Goal: Task Accomplishment & Management: Complete application form

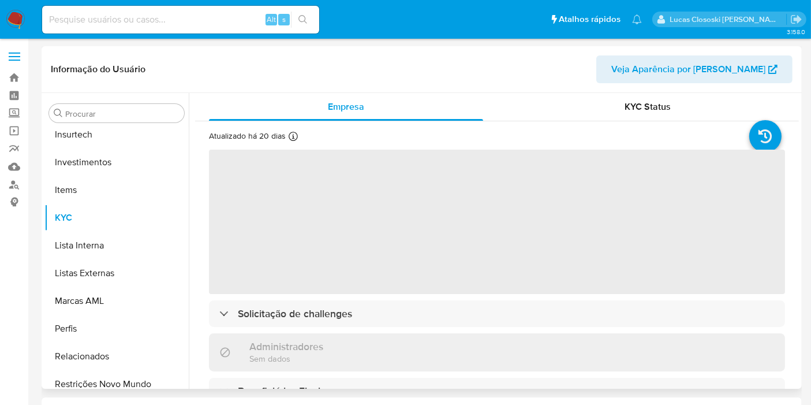
scroll to position [543, 0]
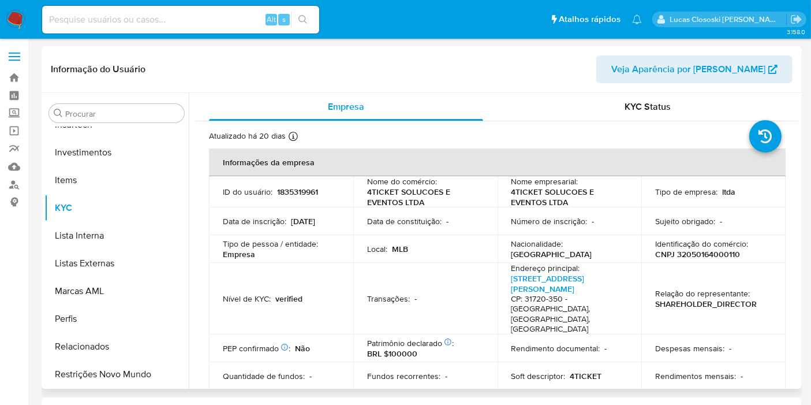
select select "10"
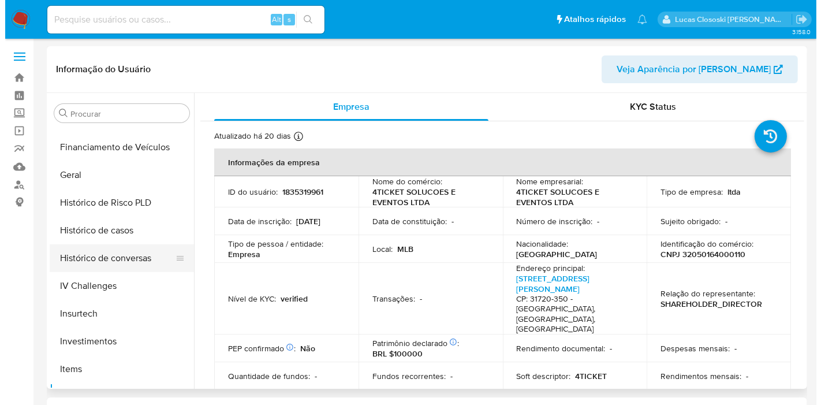
scroll to position [351, 0]
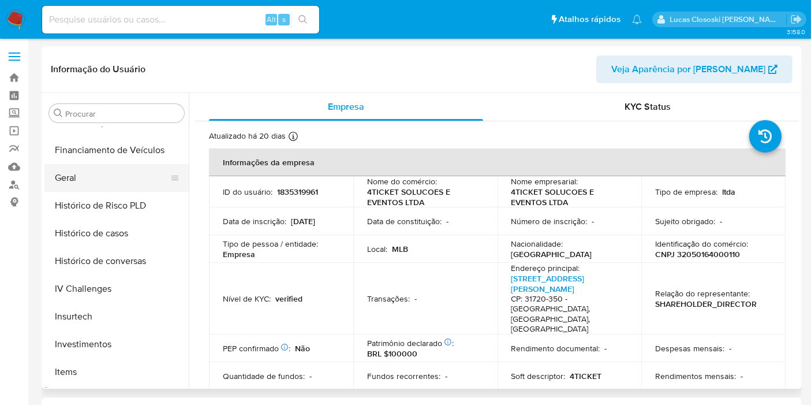
click at [80, 187] on button "Geral" at bounding box center [111, 178] width 135 height 28
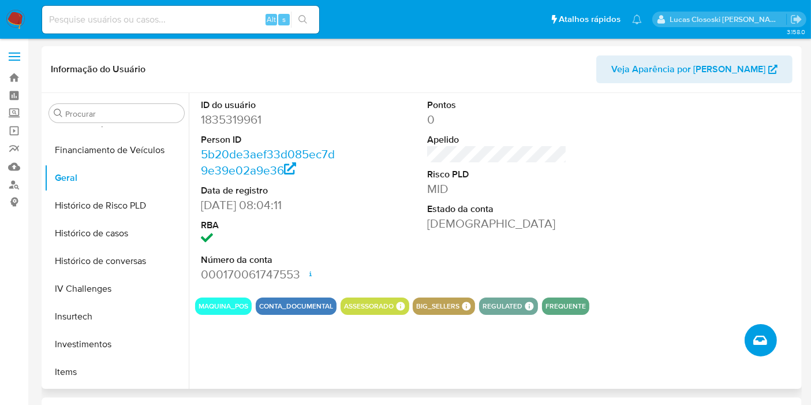
click at [763, 342] on icon "Criar caso manual" at bounding box center [760, 339] width 14 height 9
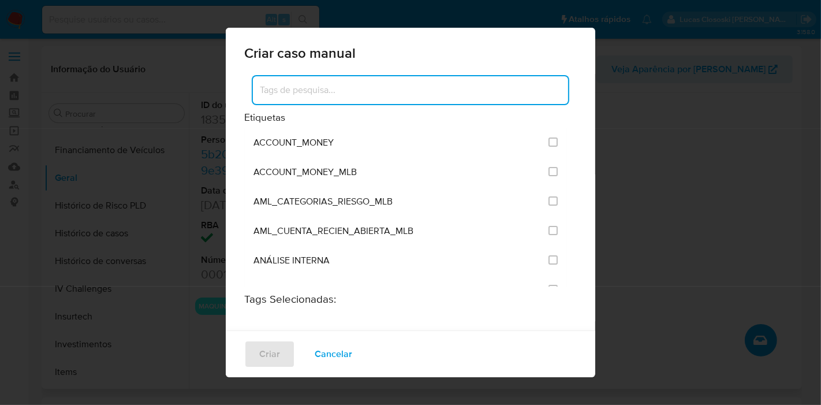
click at [395, 87] on input at bounding box center [410, 90] width 315 height 15
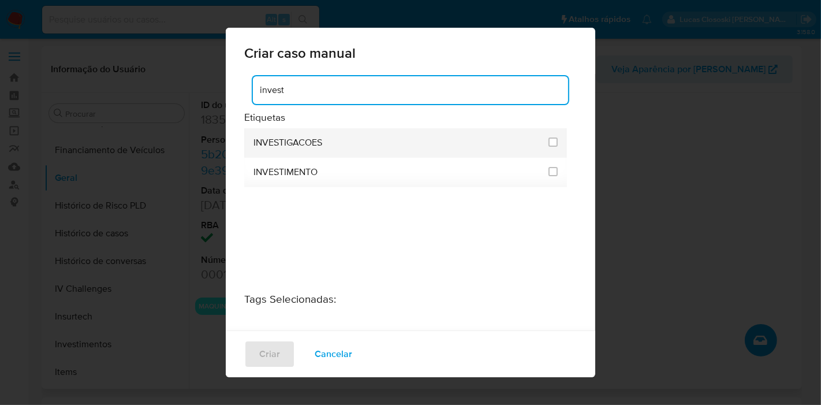
type input "invest"
click at [355, 140] on div "INVESTIGACOES" at bounding box center [397, 142] width 288 height 29
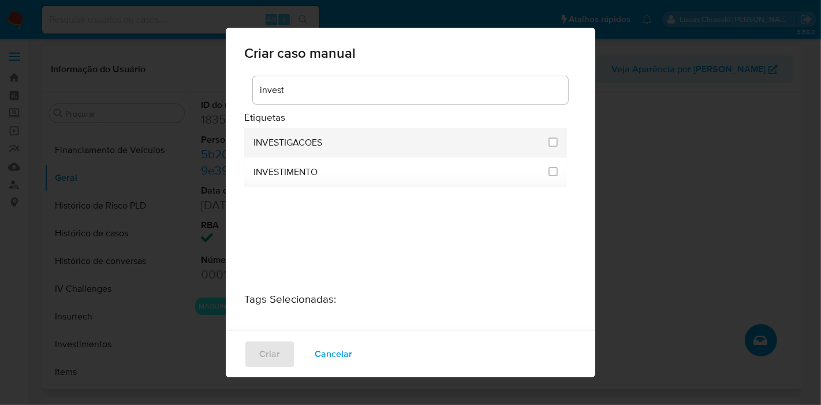
click at [559, 139] on li "INVESTIGACOES" at bounding box center [405, 142] width 323 height 29
click at [548, 140] on input "2067" at bounding box center [552, 141] width 9 height 9
checkbox input "true"
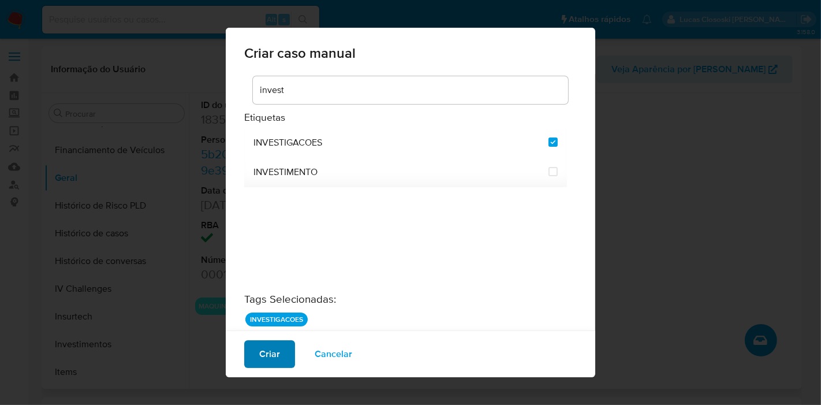
click at [264, 348] on span "Criar" at bounding box center [269, 353] width 21 height 25
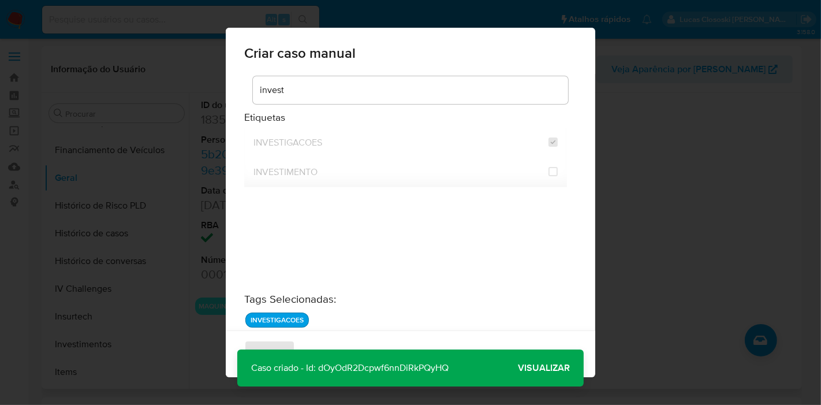
click at [538, 368] on span "Visualizar" at bounding box center [544, 368] width 52 height 0
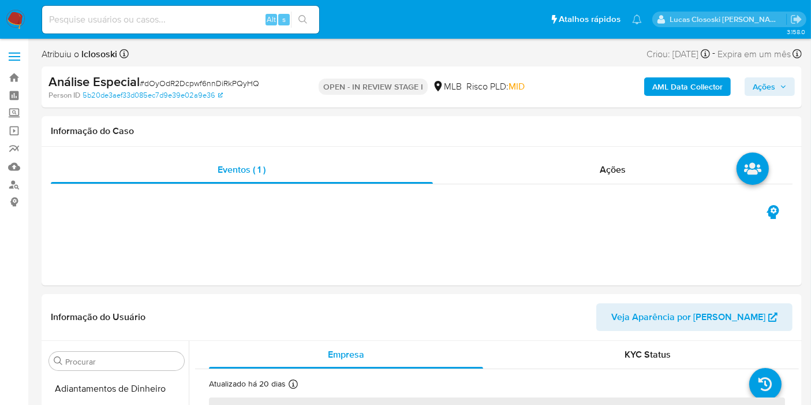
scroll to position [543, 0]
select select "10"
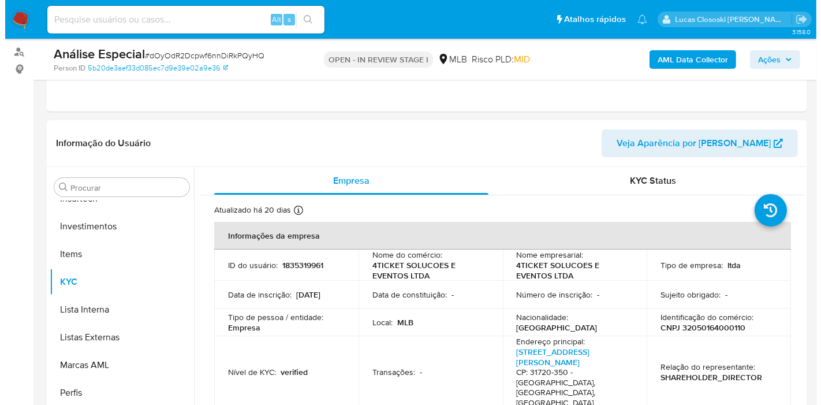
scroll to position [256, 0]
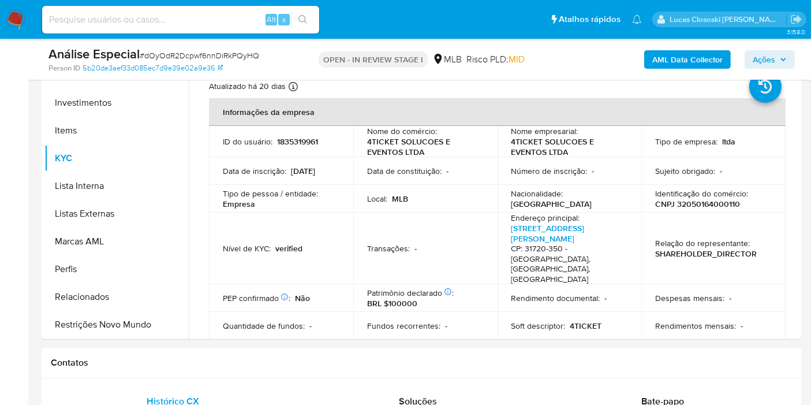
click at [683, 59] on b "AML Data Collector" at bounding box center [687, 59] width 70 height 18
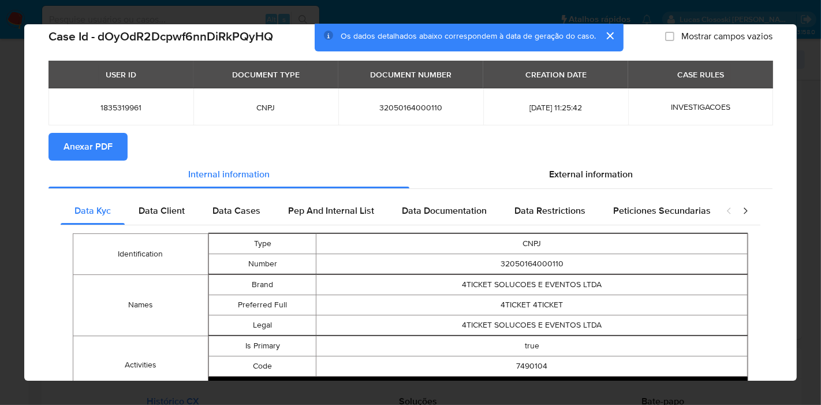
scroll to position [0, 0]
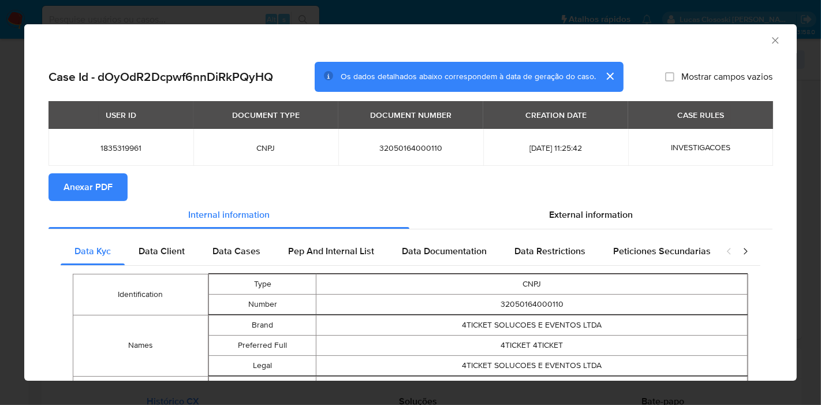
click at [604, 207] on div "External information" at bounding box center [590, 215] width 363 height 28
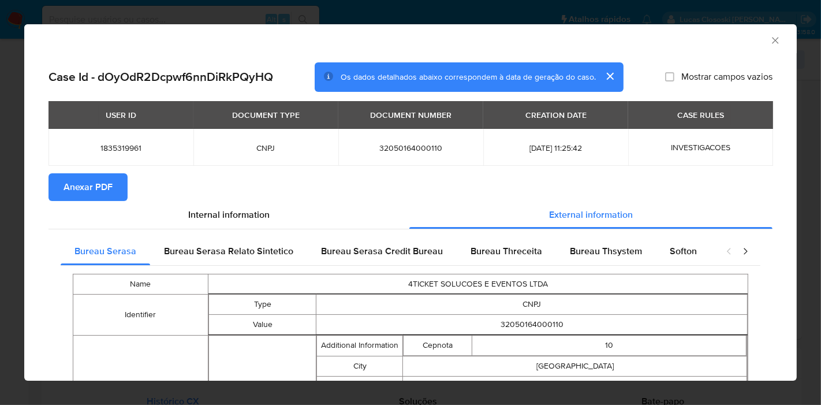
scroll to position [62, 0]
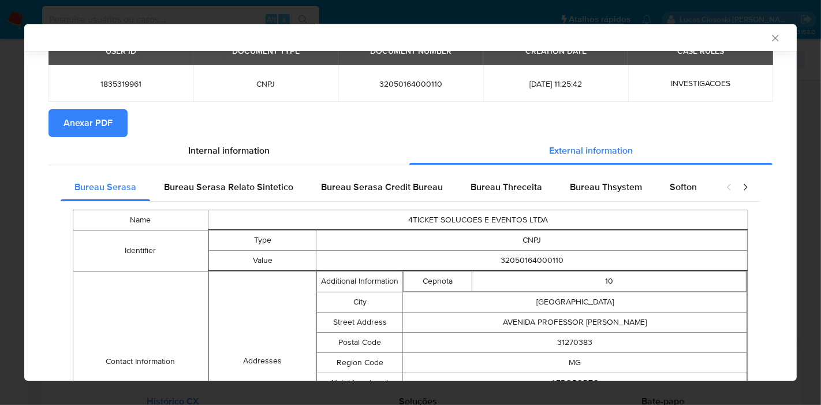
click at [770, 35] on icon "Fechar a janela" at bounding box center [776, 38] width 12 height 12
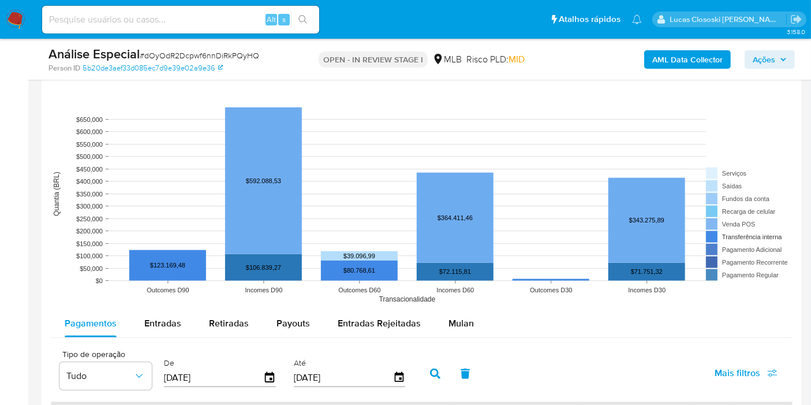
scroll to position [1090, 0]
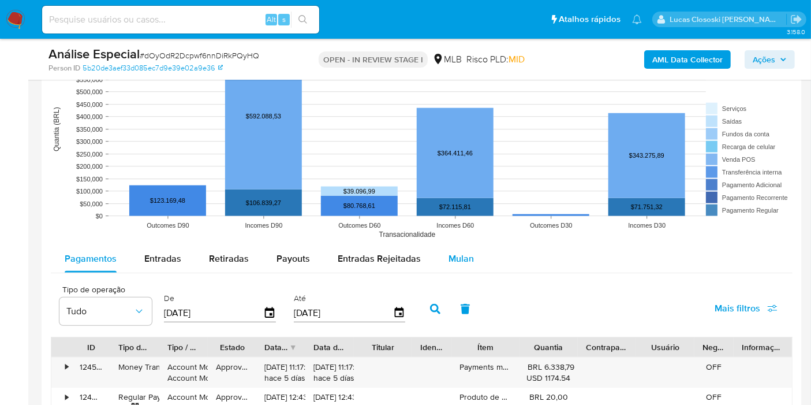
click at [457, 245] on div "Mulan" at bounding box center [461, 259] width 25 height 28
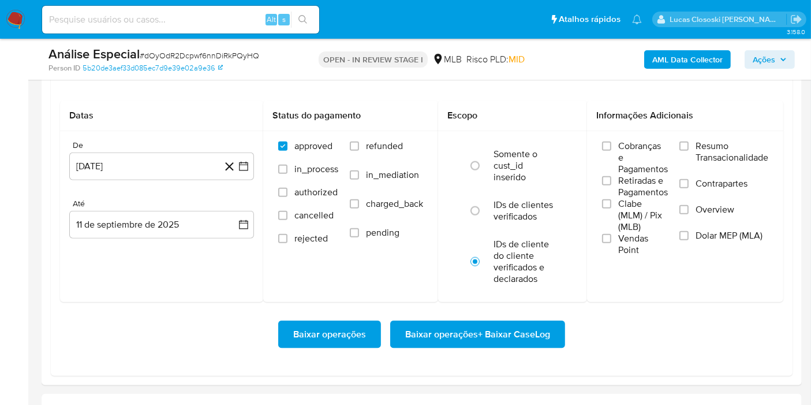
scroll to position [1219, 0]
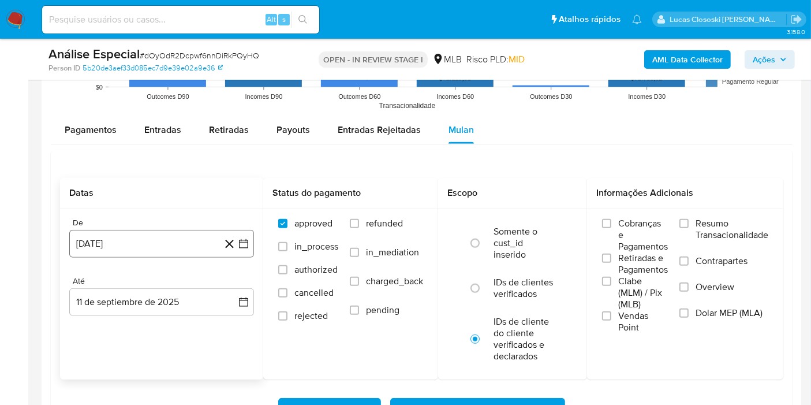
click at [243, 233] on button "11 de agosto de 2024" at bounding box center [161, 244] width 185 height 28
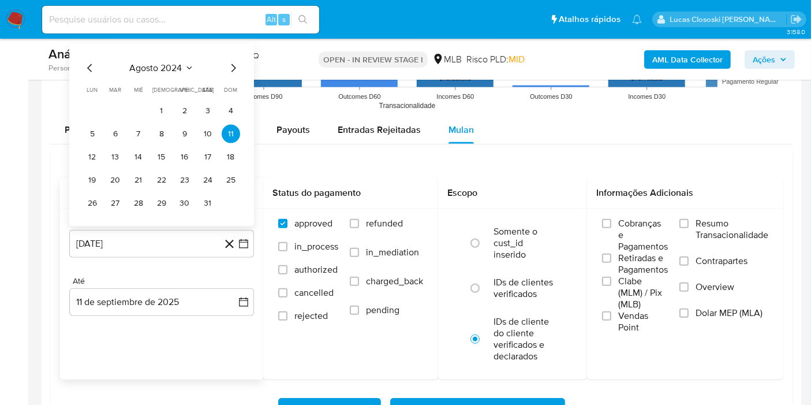
click at [175, 66] on span "agosto 2024" at bounding box center [156, 68] width 53 height 12
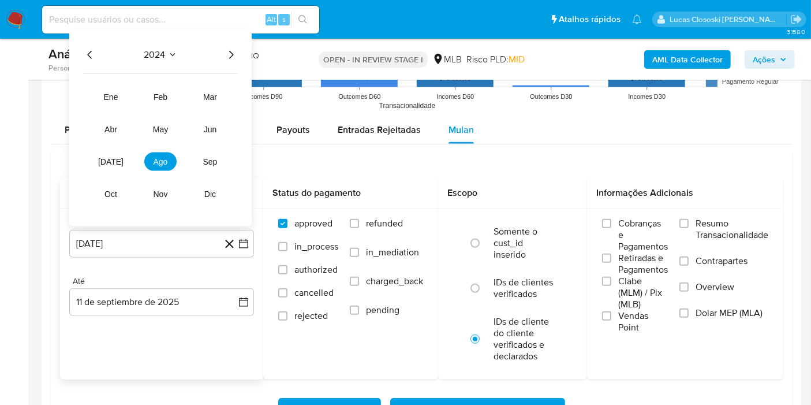
click at [234, 57] on icon "Año siguiente" at bounding box center [231, 55] width 14 height 14
click at [118, 98] on button "ene" at bounding box center [111, 97] width 32 height 18
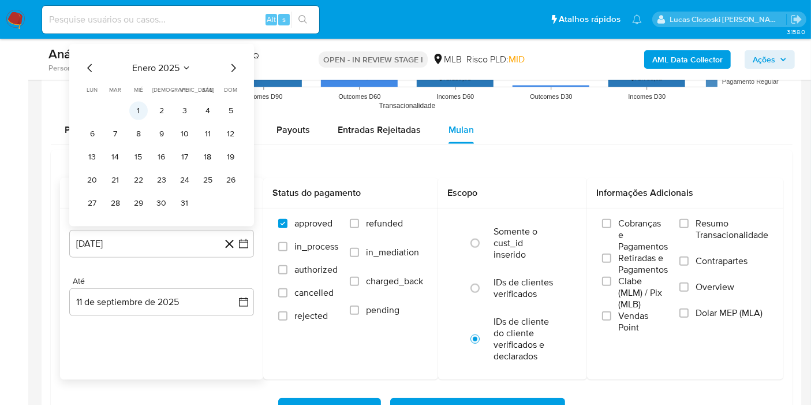
click at [130, 111] on button "1" at bounding box center [138, 111] width 18 height 18
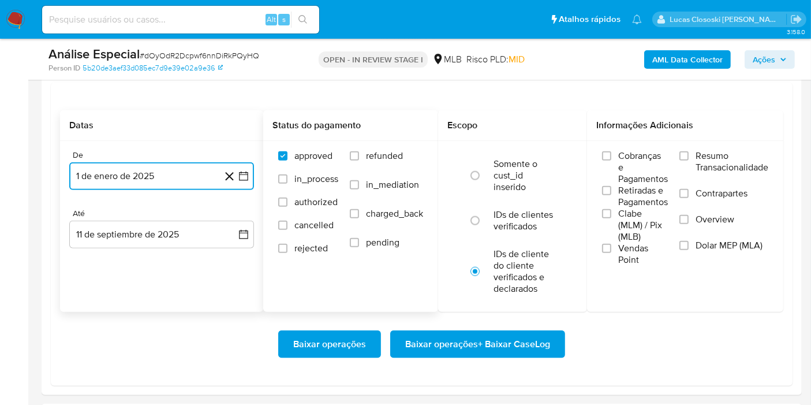
scroll to position [1347, 0]
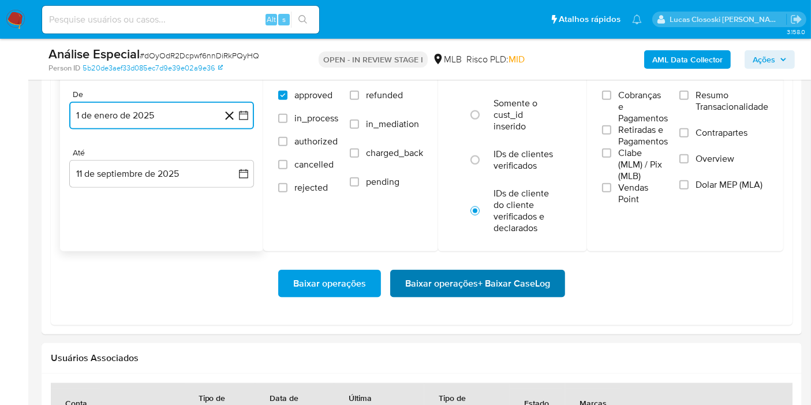
click at [543, 285] on span "Baixar operações + Baixar CaseLog" at bounding box center [477, 283] width 145 height 25
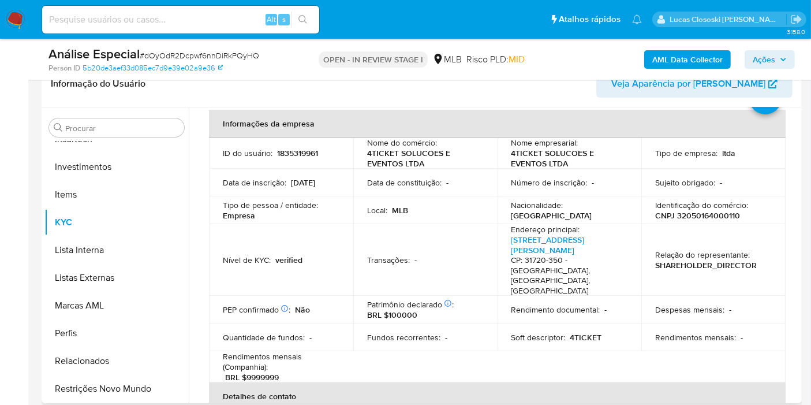
scroll to position [0, 0]
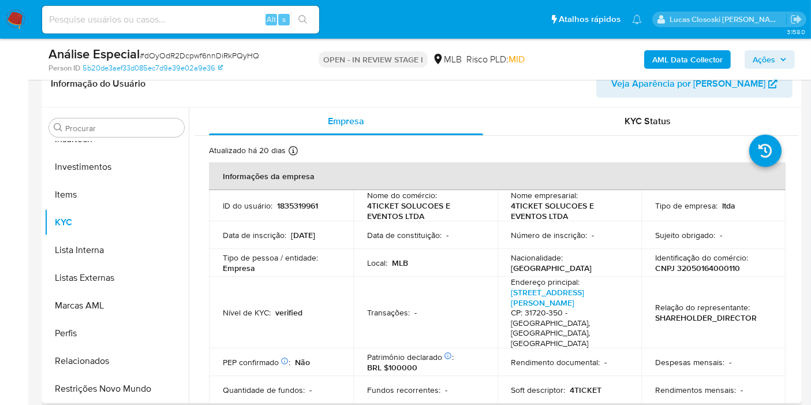
click at [682, 268] on p "CNPJ 32050164000110" at bounding box center [697, 268] width 85 height 10
copy p "32050164000110"
click at [700, 54] on b "AML Data Collector" at bounding box center [687, 59] width 70 height 18
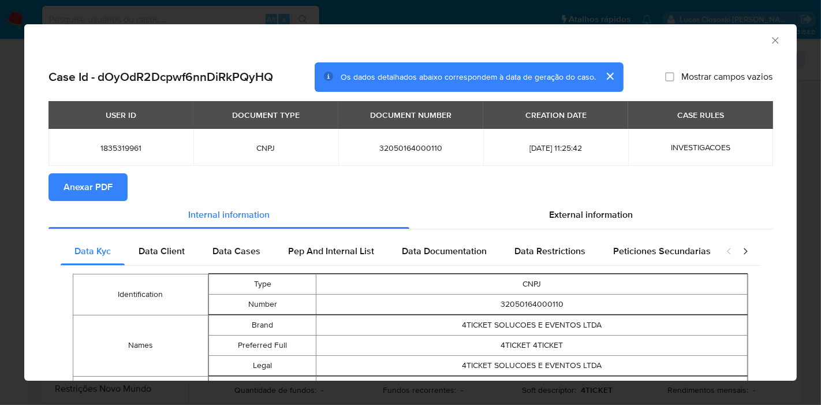
click at [87, 187] on span "Anexar PDF" at bounding box center [88, 186] width 49 height 25
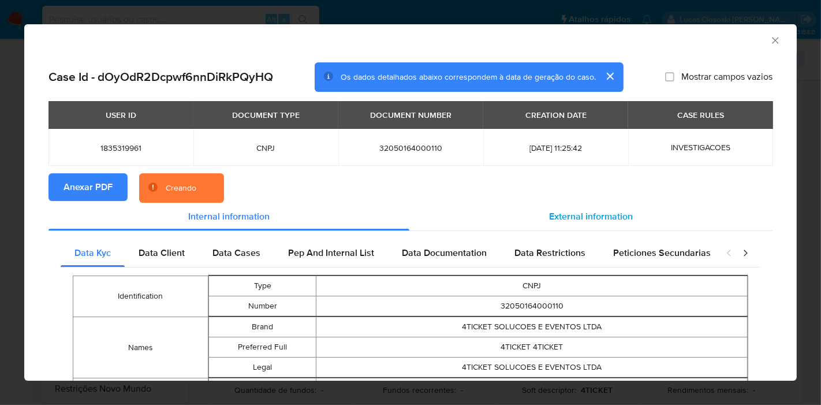
click at [610, 220] on span "External information" at bounding box center [591, 216] width 84 height 13
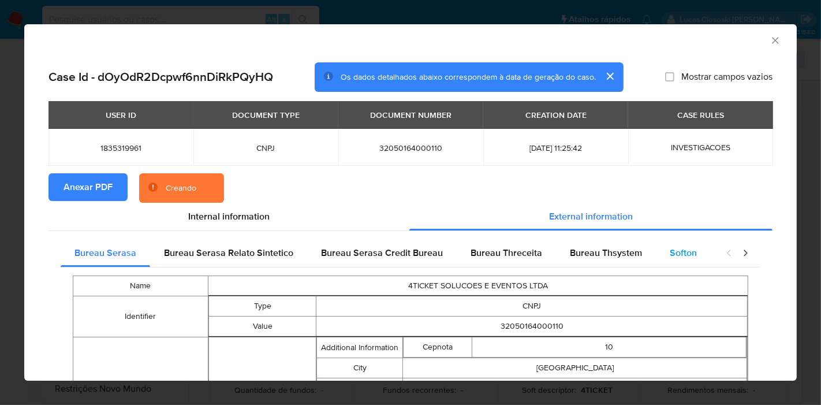
click at [674, 253] on span "Softon" at bounding box center [683, 252] width 27 height 13
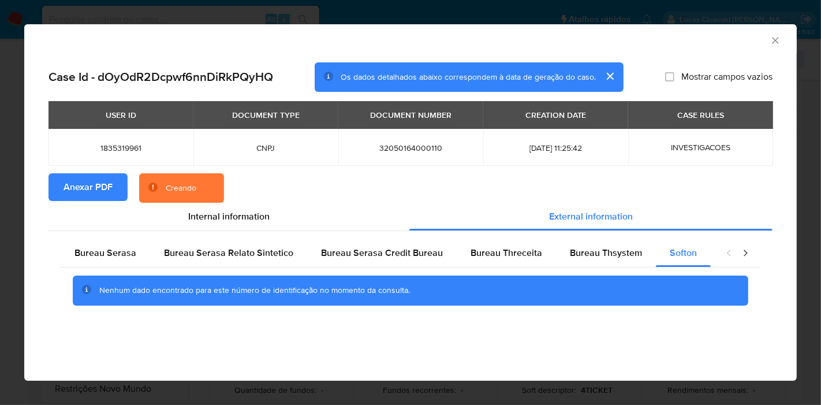
click at [737, 51] on div "AML Data Collector" at bounding box center [410, 38] width 772 height 29
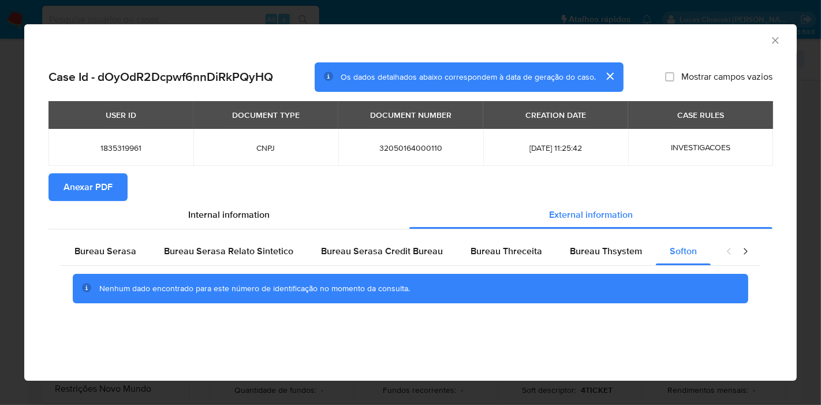
click at [774, 43] on icon "Fechar a janela" at bounding box center [776, 41] width 12 height 12
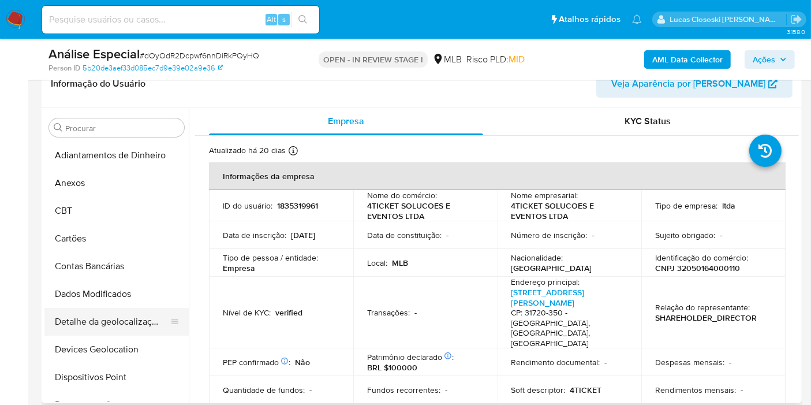
click at [110, 330] on button "Detalhe da geolocalização" at bounding box center [111, 322] width 135 height 28
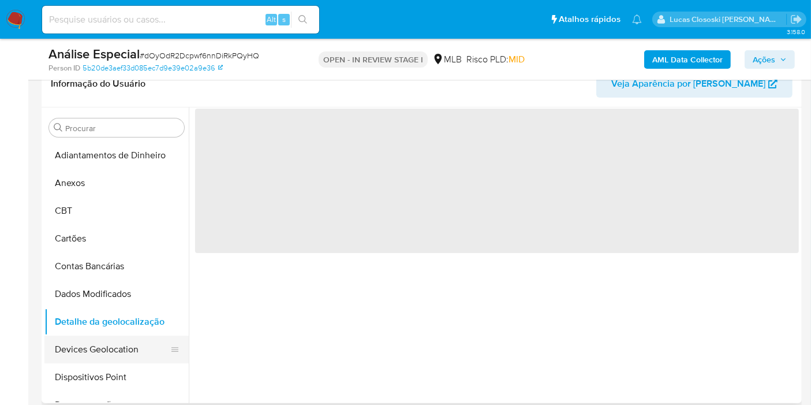
click at [118, 343] on button "Devices Geolocation" at bounding box center [111, 349] width 135 height 28
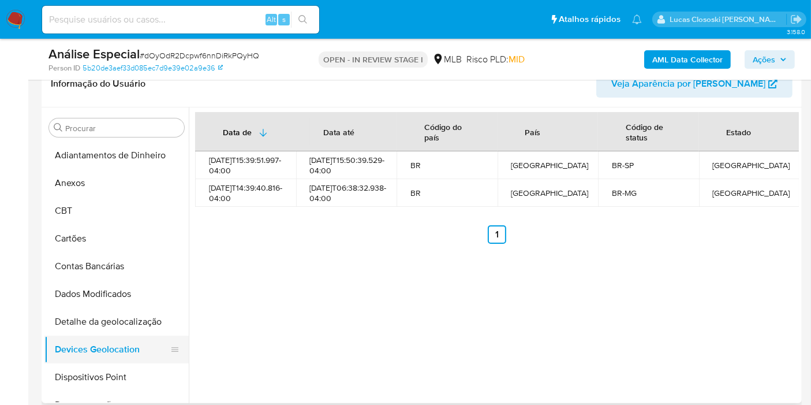
drag, startPoint x: 89, startPoint y: 378, endPoint x: 89, endPoint y: 340, distance: 38.1
click at [89, 378] on button "Dispositivos Point" at bounding box center [116, 377] width 144 height 28
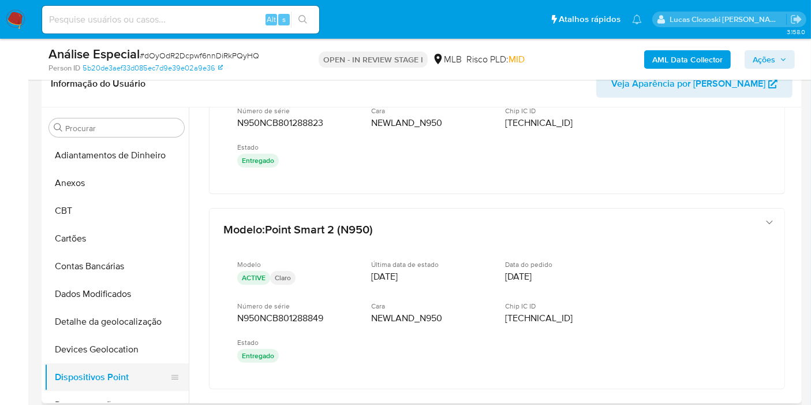
scroll to position [64, 0]
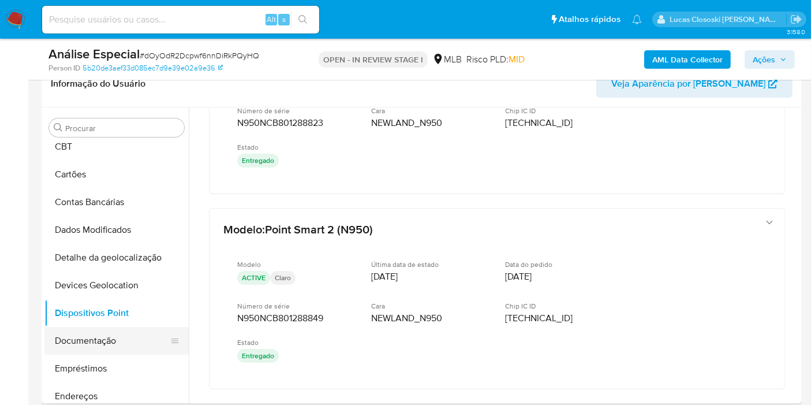
click at [101, 341] on button "Documentação" at bounding box center [111, 341] width 135 height 28
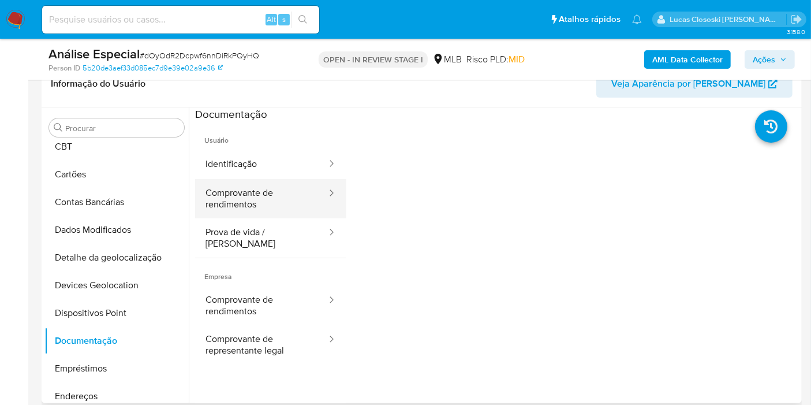
click at [214, 212] on button "Comprovante de rendimentos" at bounding box center [261, 198] width 133 height 39
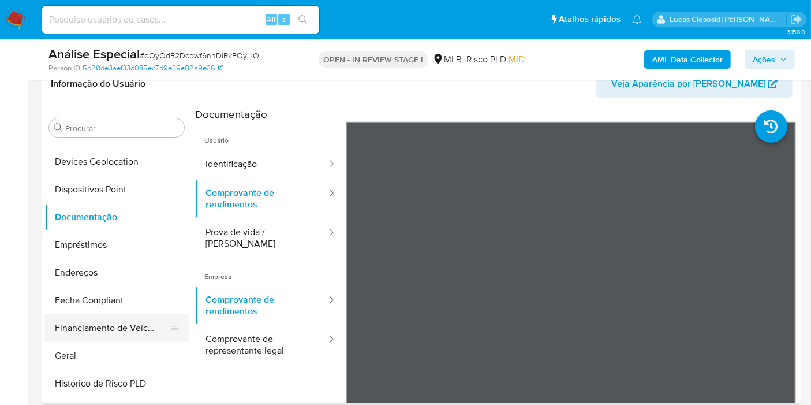
scroll to position [192, 0]
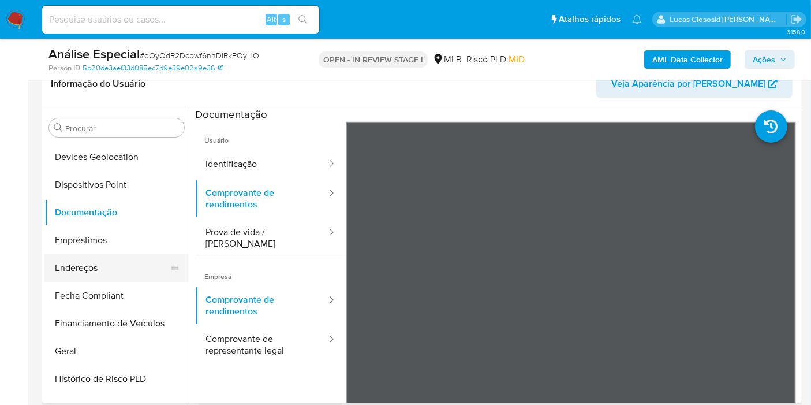
click at [94, 260] on button "Endereços" at bounding box center [111, 268] width 135 height 28
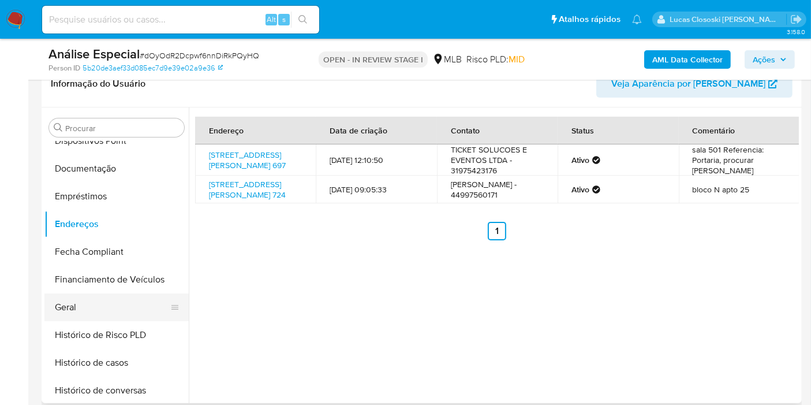
scroll to position [256, 0]
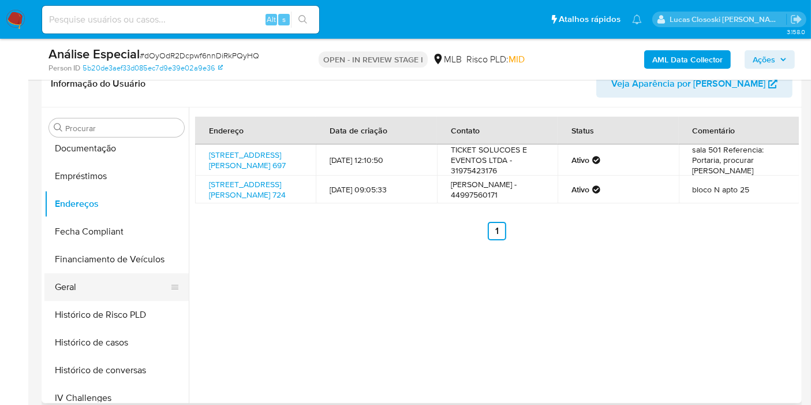
click at [85, 291] on button "Geral" at bounding box center [111, 287] width 135 height 28
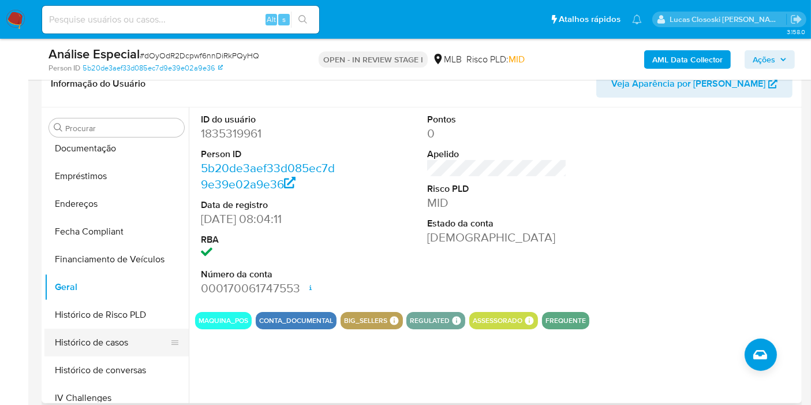
click at [120, 335] on button "Histórico de casos" at bounding box center [111, 342] width 135 height 28
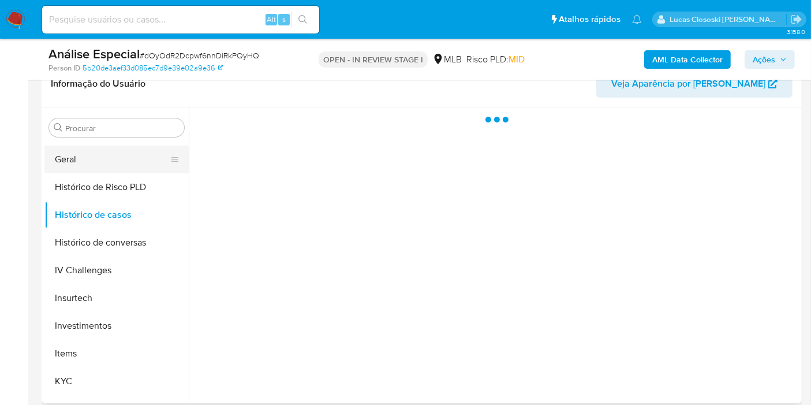
scroll to position [384, 0]
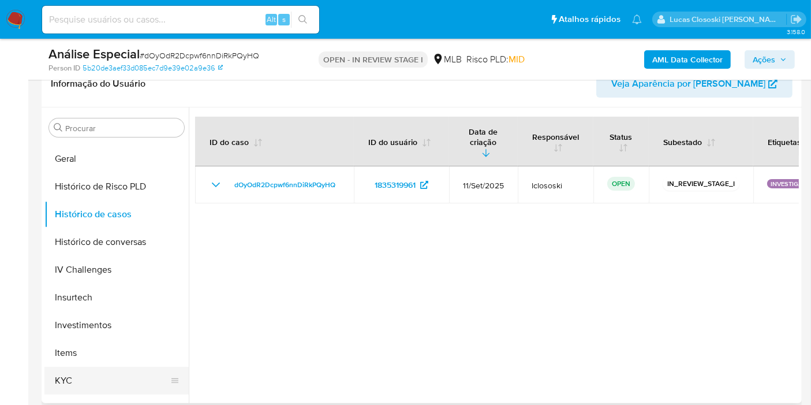
click at [82, 380] on button "KYC" at bounding box center [111, 381] width 135 height 28
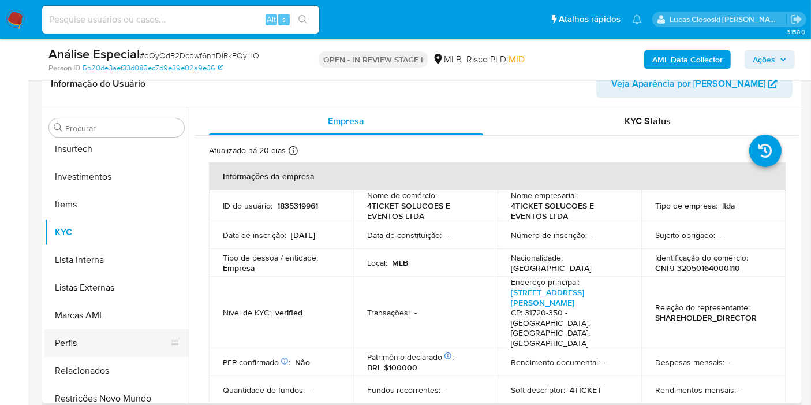
scroll to position [543, 0]
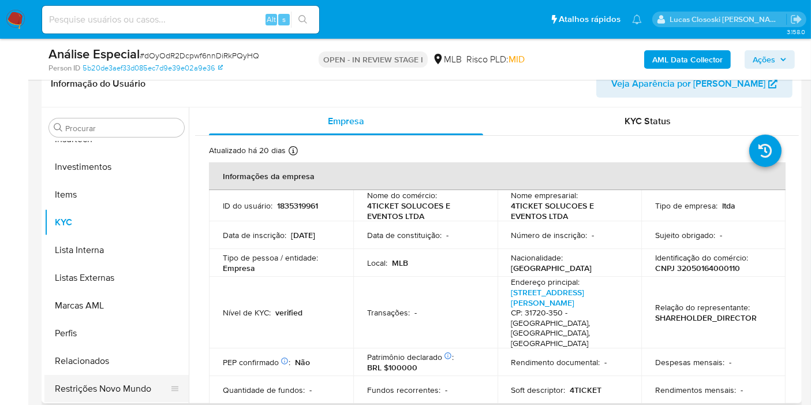
drag, startPoint x: 130, startPoint y: 391, endPoint x: 142, endPoint y: 357, distance: 36.2
click at [130, 392] on button "Restrições Novo Mundo" at bounding box center [116, 389] width 144 height 28
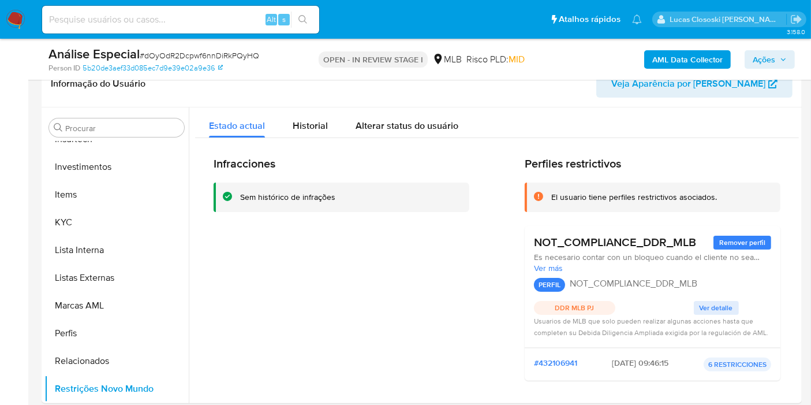
click at [212, 53] on span "# dOyOdR2Dcpwf6nnDiRkPQyHQ" at bounding box center [199, 56] width 119 height 12
copy span "dOyOdR2Dcpwf6nnDiRkPQyHQ"
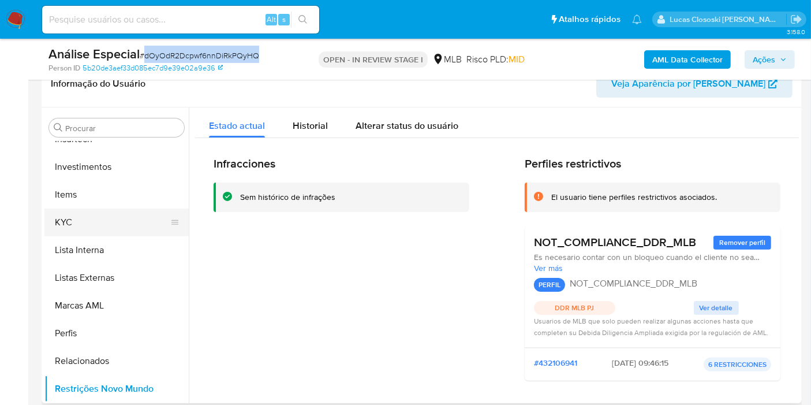
click at [126, 223] on button "KYC" at bounding box center [111, 222] width 135 height 28
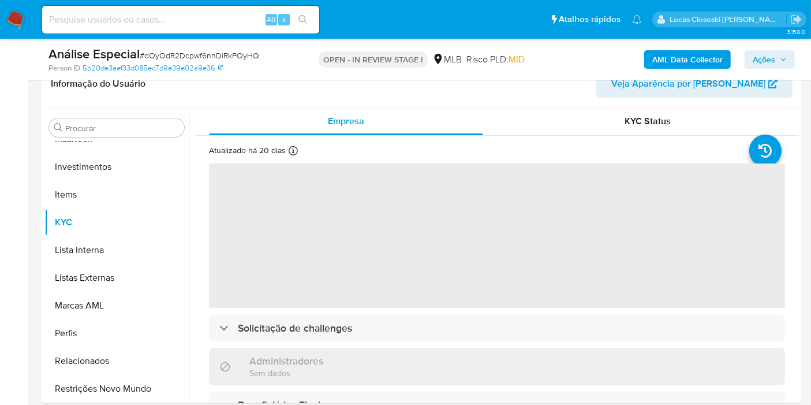
click at [298, 70] on div "Análise Especial # dOyOdR2Dcpwf6nnDiRkPQyHQ Person ID 5b20de3aef33d085ec7d9e39e…" at bounding box center [422, 59] width 760 height 41
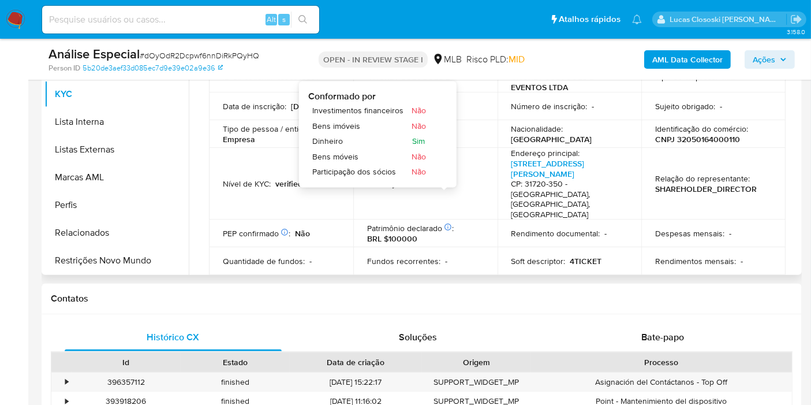
scroll to position [0, 0]
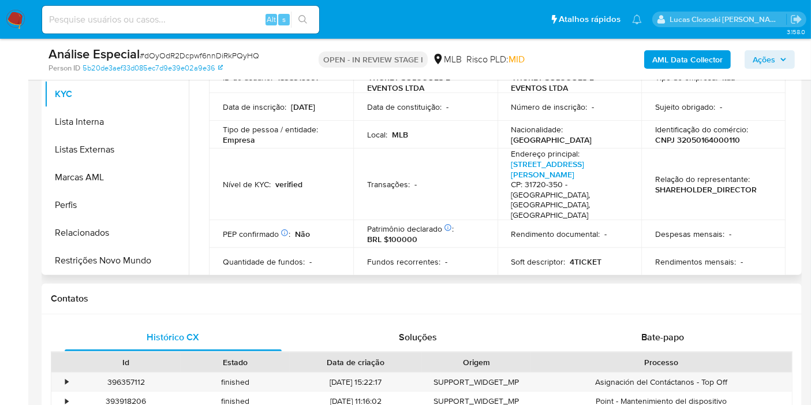
click at [685, 136] on p "CNPJ 32050164000110" at bounding box center [697, 140] width 85 height 10
copy p "32050164000110"
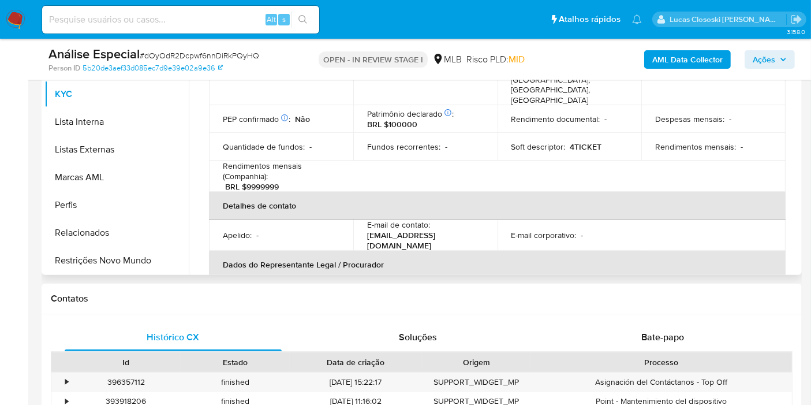
scroll to position [256, 0]
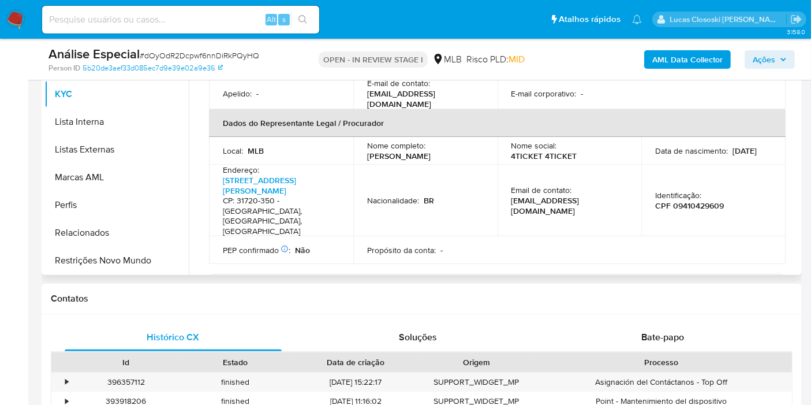
click at [676, 200] on p "CPF 09410429609" at bounding box center [689, 205] width 69 height 10
copy p "09410429609"
click at [621, 169] on td "Email de contato : comercial@4ticket.com.br" at bounding box center [570, 201] width 144 height 72
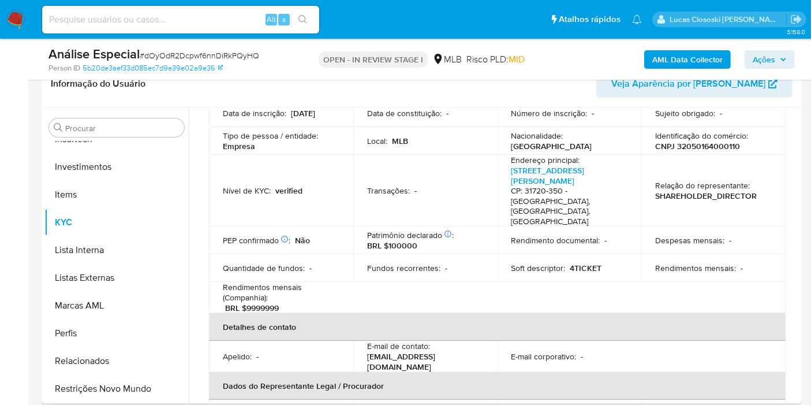
scroll to position [64, 0]
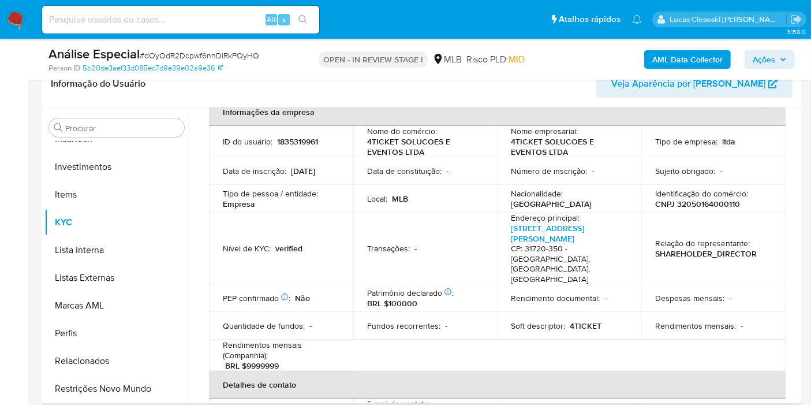
click at [696, 208] on p "CNPJ 32050164000110" at bounding box center [697, 204] width 85 height 10
copy p "32050164000110"
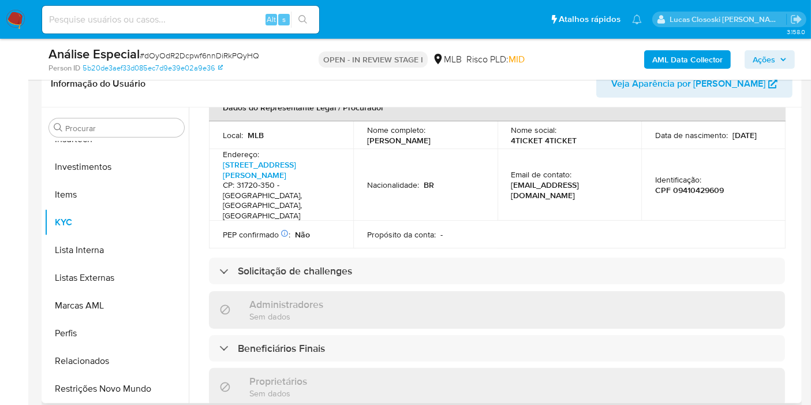
scroll to position [320, 0]
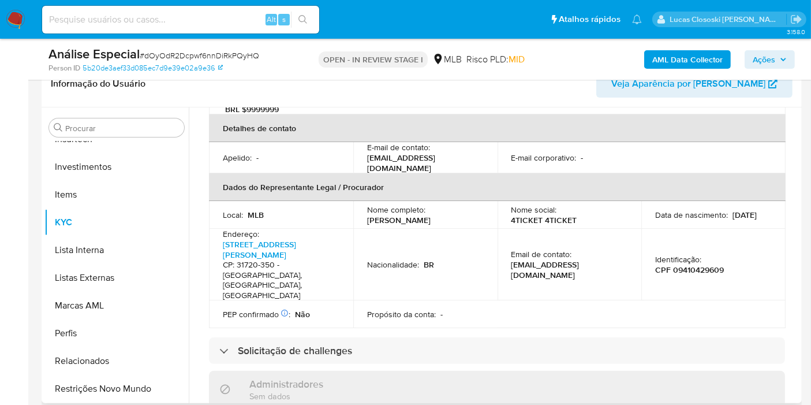
click at [707, 264] on p "CPF 09410429609" at bounding box center [689, 269] width 69 height 10
copy p "09410429609"
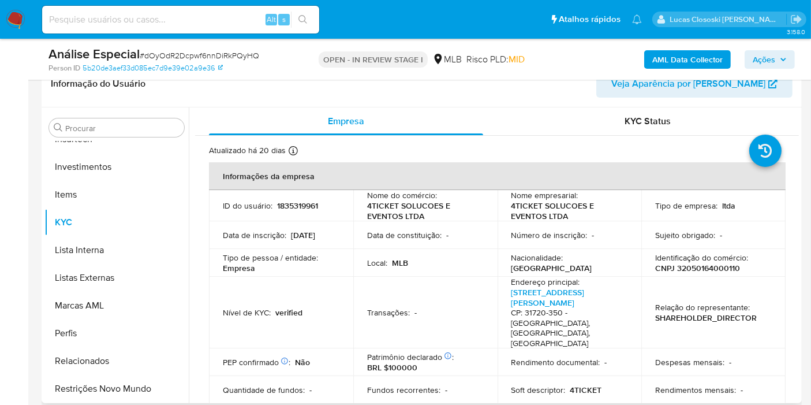
scroll to position [64, 0]
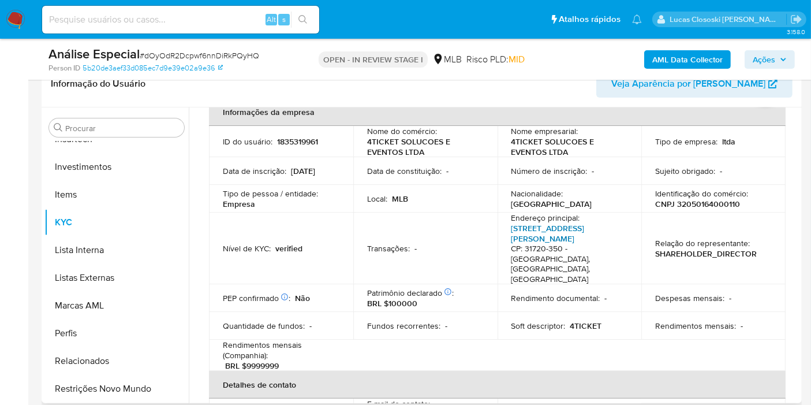
click at [539, 226] on link "[STREET_ADDRESS][PERSON_NAME]" at bounding box center [547, 233] width 73 height 22
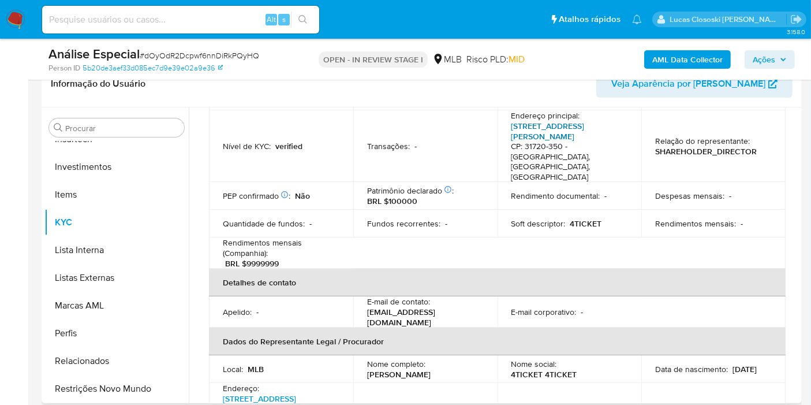
scroll to position [384, 0]
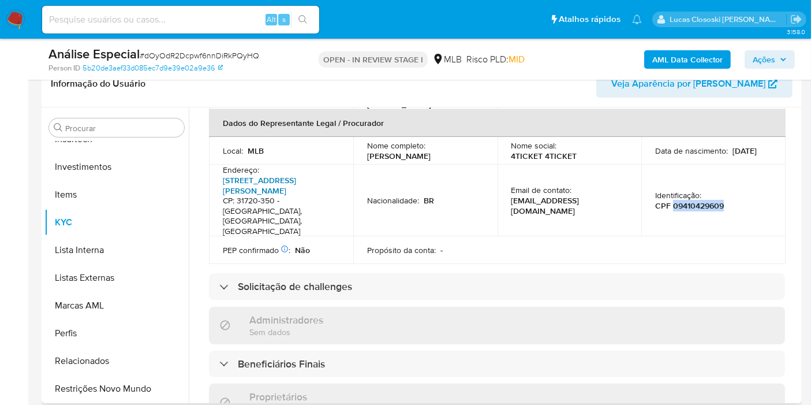
click at [296, 174] on link "[STREET_ADDRESS][PERSON_NAME]" at bounding box center [259, 185] width 73 height 22
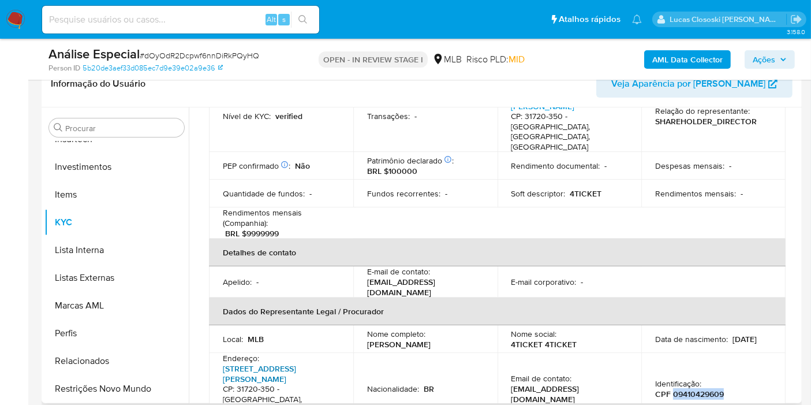
scroll to position [3, 0]
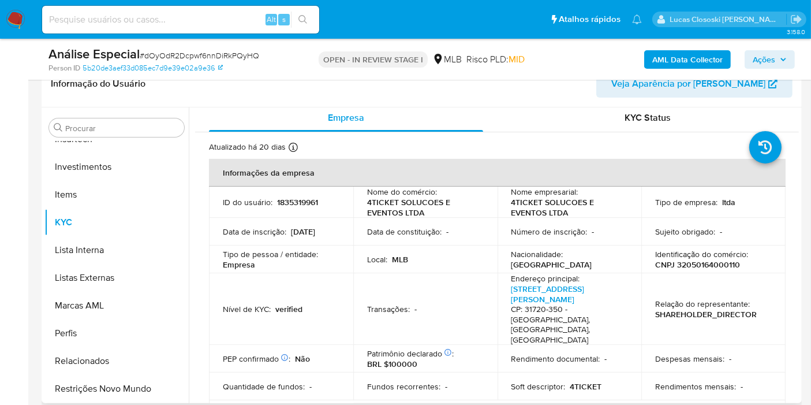
click at [420, 201] on p "4TICKET SOLUCOES E EVENTOS LTDA" at bounding box center [423, 207] width 112 height 21
copy div "Nome do comércio : 4TICKET SOLUCOES E EVENTOS LTDA"
click at [476, 227] on div "Data de constituição : -" at bounding box center [425, 231] width 117 height 10
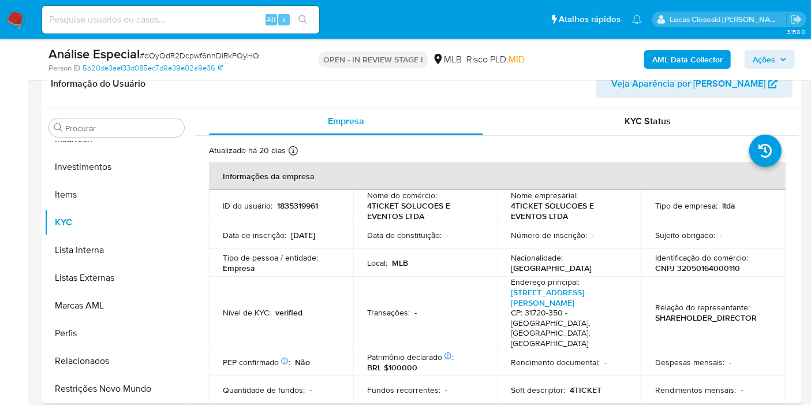
scroll to position [64, 0]
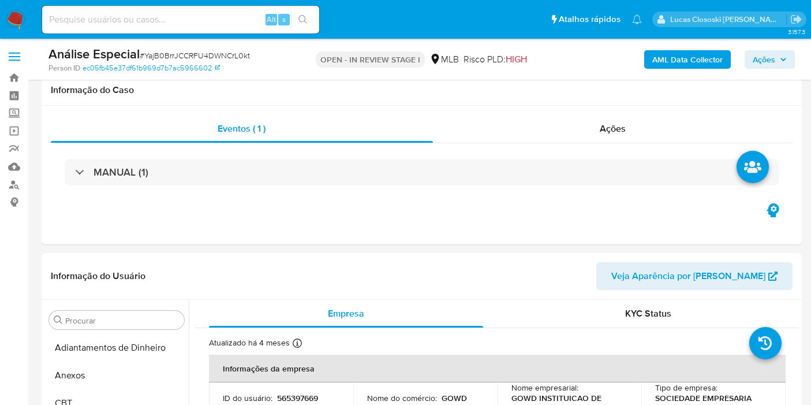
select select "100"
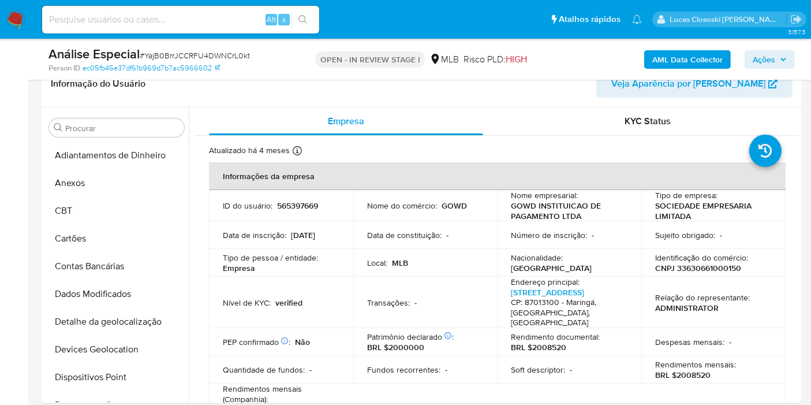
scroll to position [478, 0]
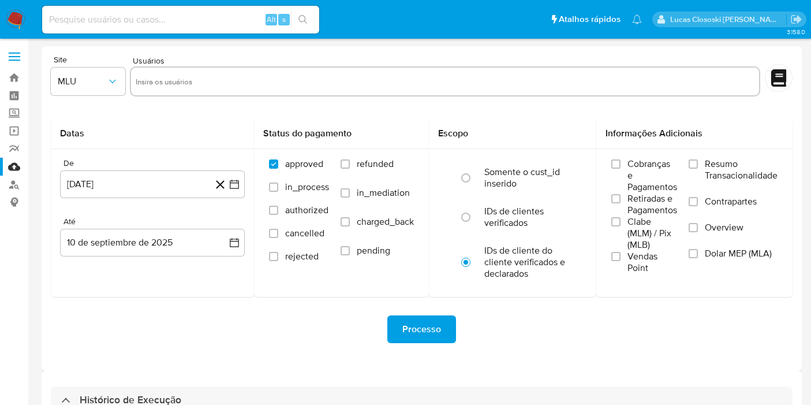
select select "10"
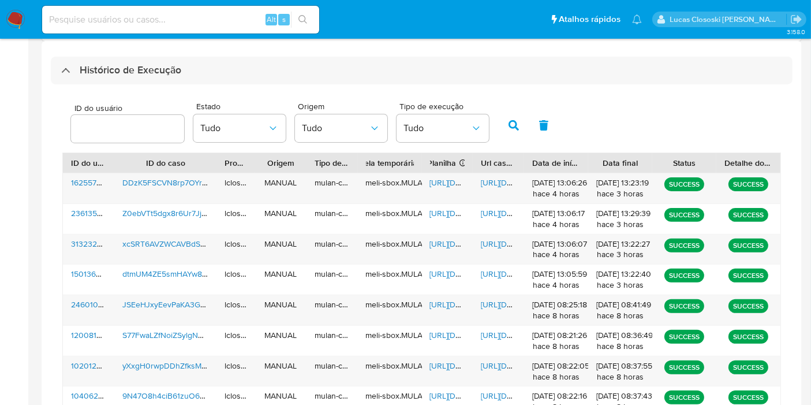
click at [365, 88] on div "ID do usuário Estado Tudo Origem Tudo Tipo de execução Tudo ID do usuário ID do…" at bounding box center [422, 302] width 742 height 436
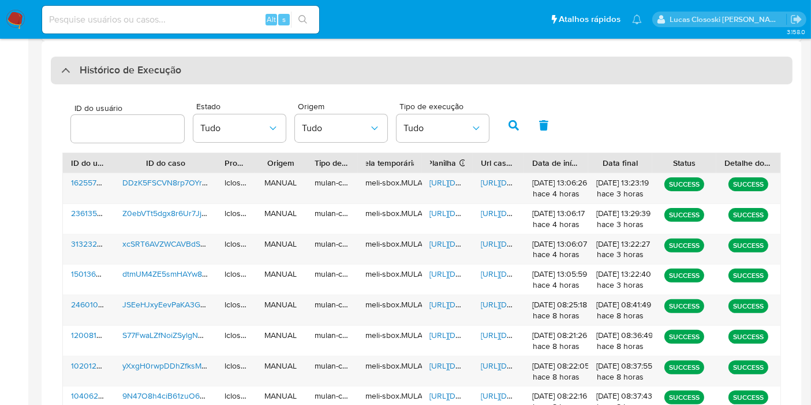
click at [356, 80] on div "Histórico de Execução" at bounding box center [422, 71] width 742 height 28
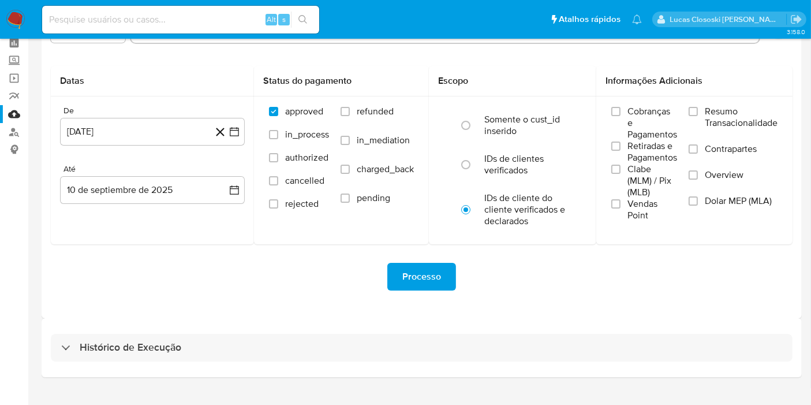
scroll to position [73, 0]
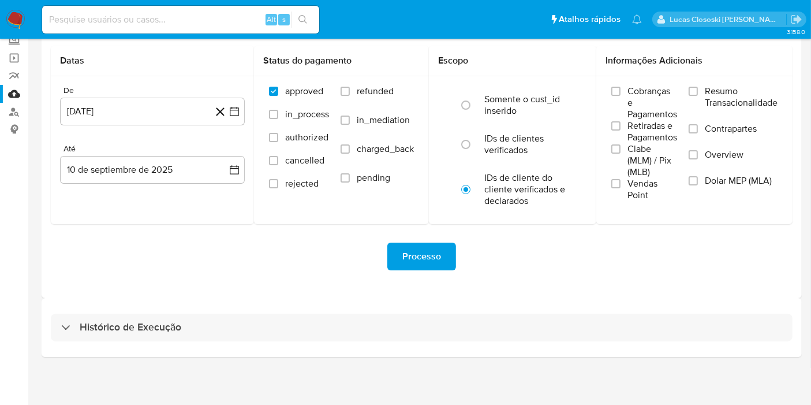
drag, startPoint x: 270, startPoint y: 316, endPoint x: 285, endPoint y: 272, distance: 46.6
click at [270, 316] on div "Histórico de Execução" at bounding box center [422, 327] width 742 height 28
select select "10"
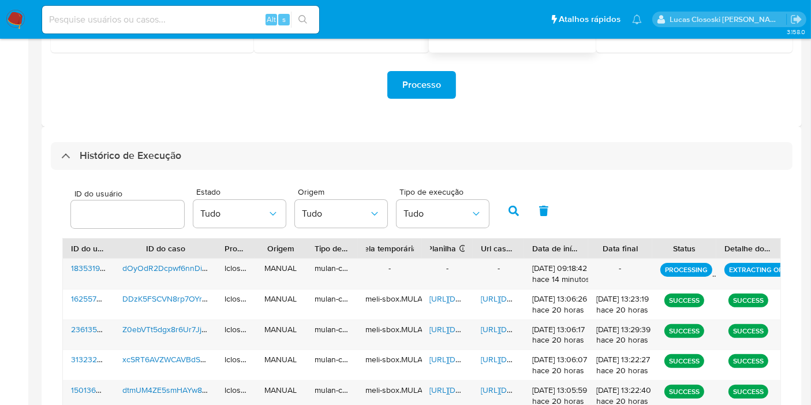
scroll to position [266, 0]
